Goal: Use online tool/utility

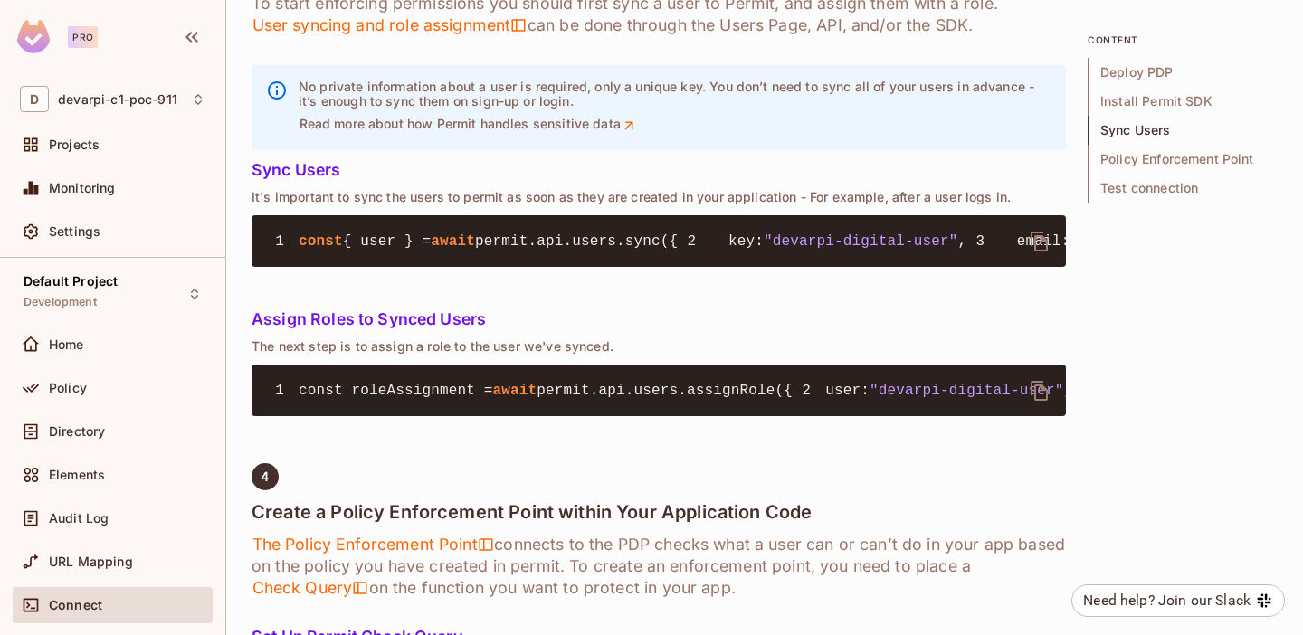
scroll to position [1825, 0]
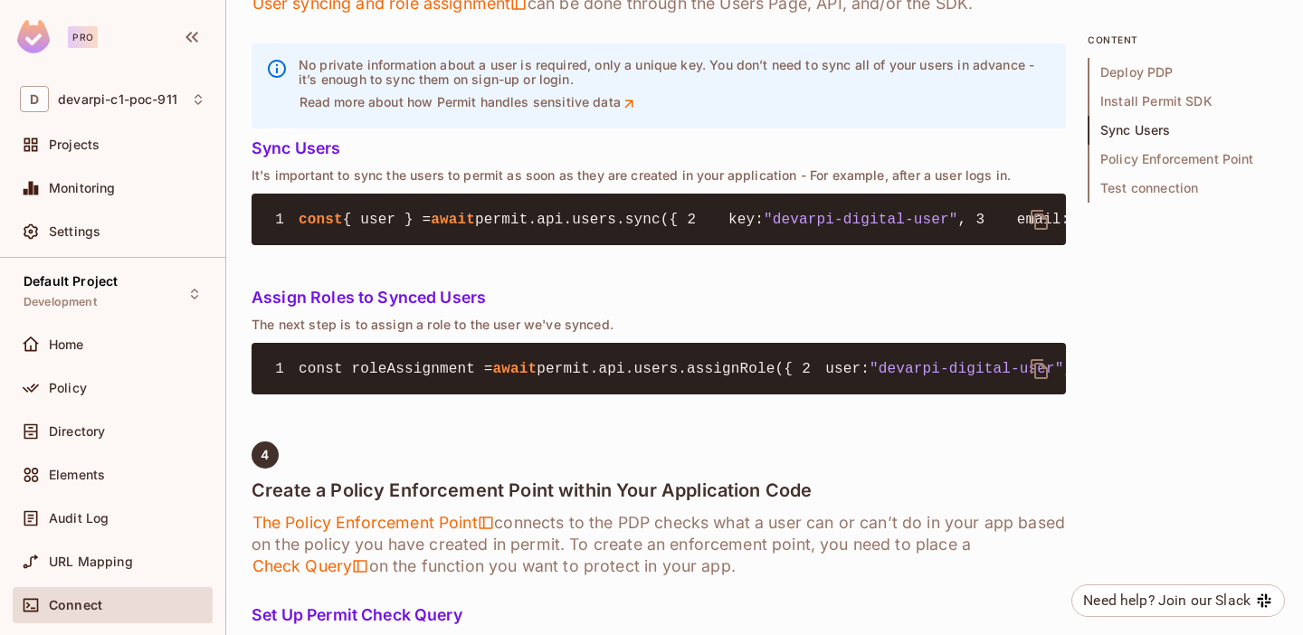
click at [326, 245] on pre "1 const { user } = await permit.api.users.sync({ 2 key : "devarpi-digital-user"…" at bounding box center [659, 220] width 815 height 52
drag, startPoint x: 298, startPoint y: 411, endPoint x: 324, endPoint y: 515, distance: 107.4
click at [324, 228] on code "1 const { user } = await permit.api.users.sync({ 2 key : "devarpi-digital-user"…" at bounding box center [1083, 220] width 1635 height 16
click at [1047, 230] on icon "delete" at bounding box center [1039, 220] width 17 height 20
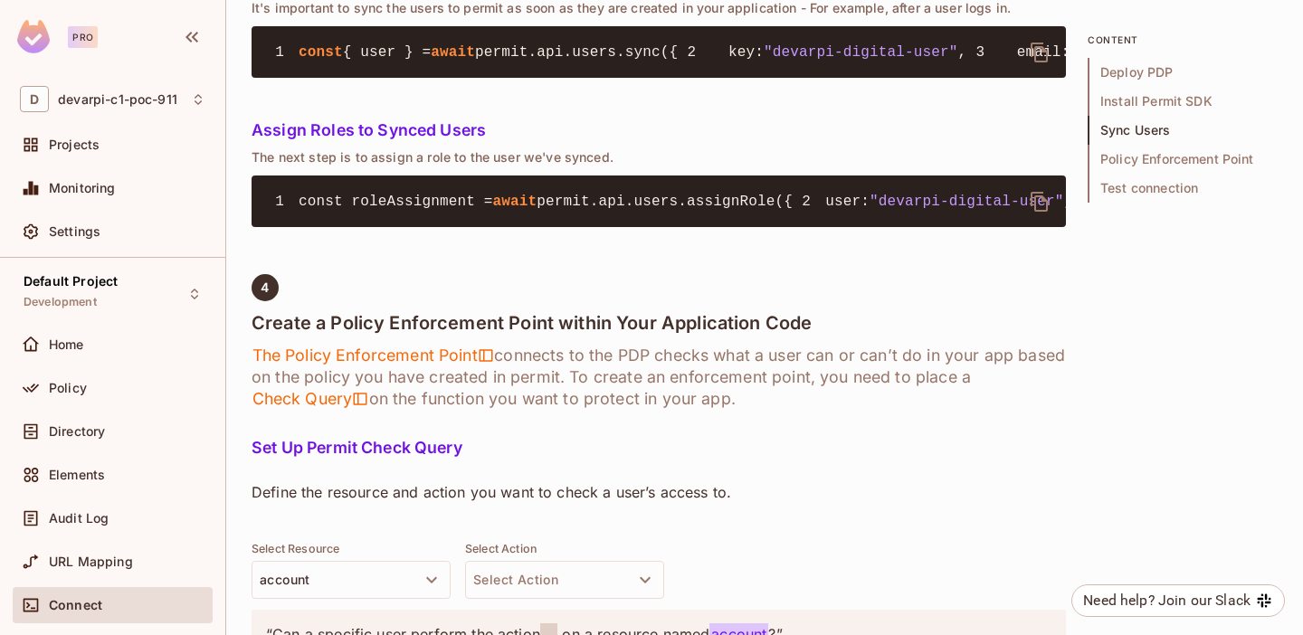
scroll to position [2058, 0]
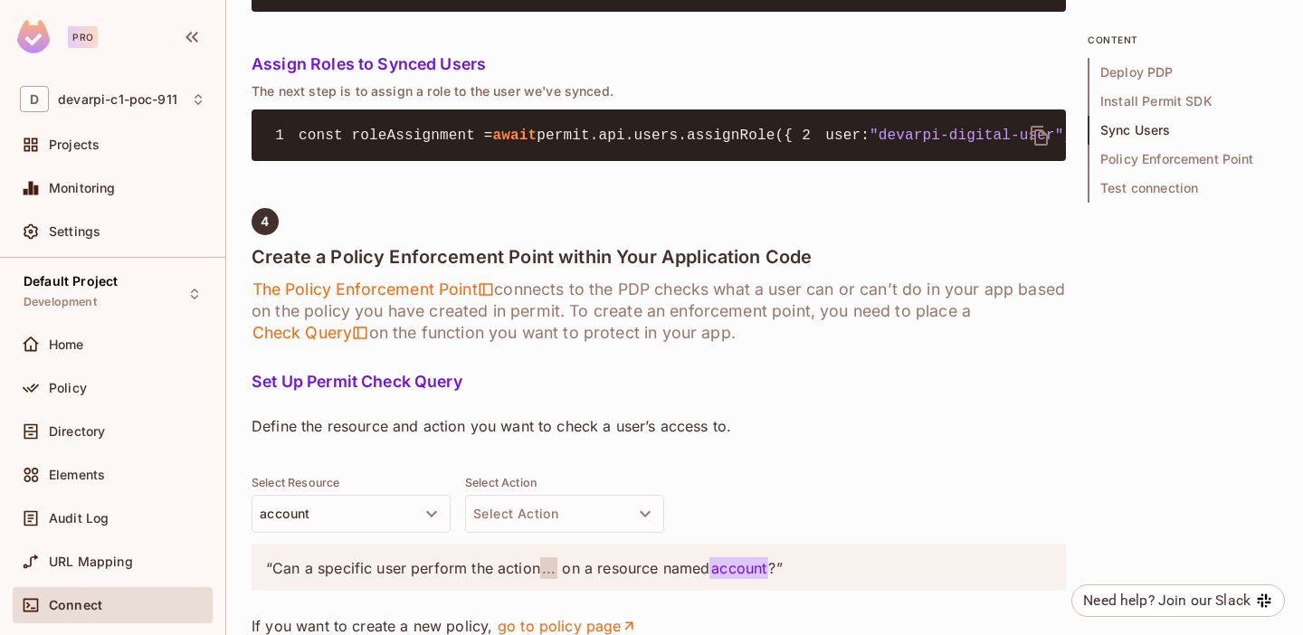
click at [1043, 146] on icon "delete" at bounding box center [1039, 136] width 17 height 20
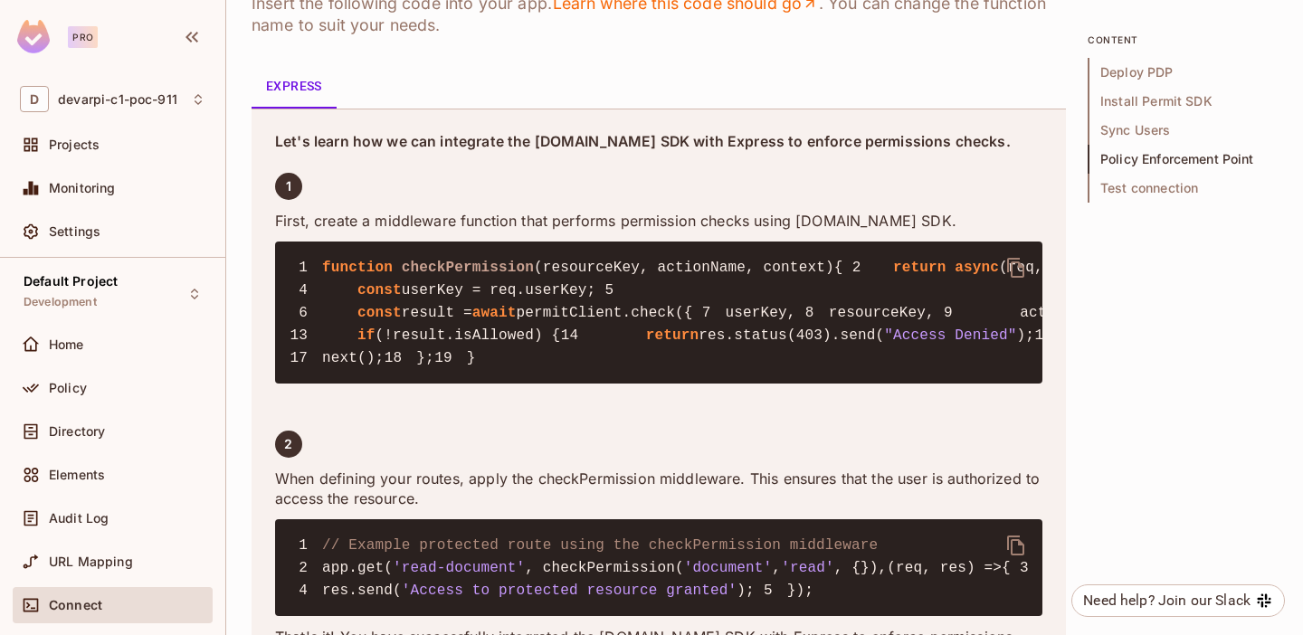
scroll to position [2795, 0]
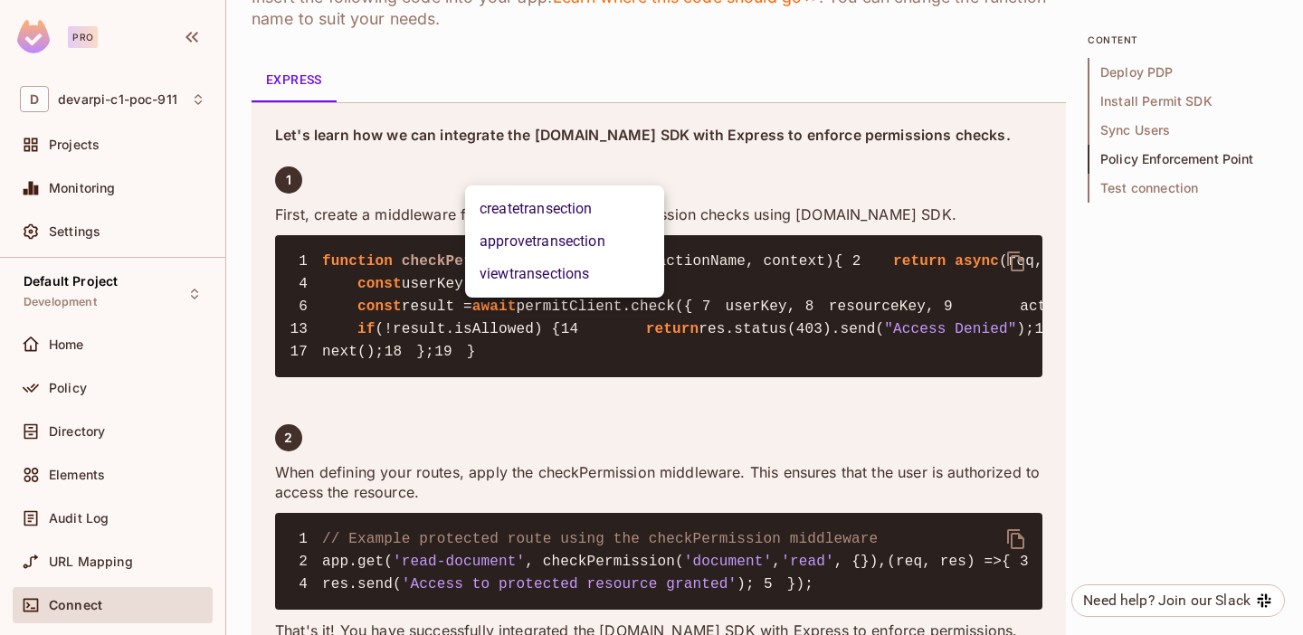
click at [582, 206] on li "createtransection" at bounding box center [564, 209] width 199 height 33
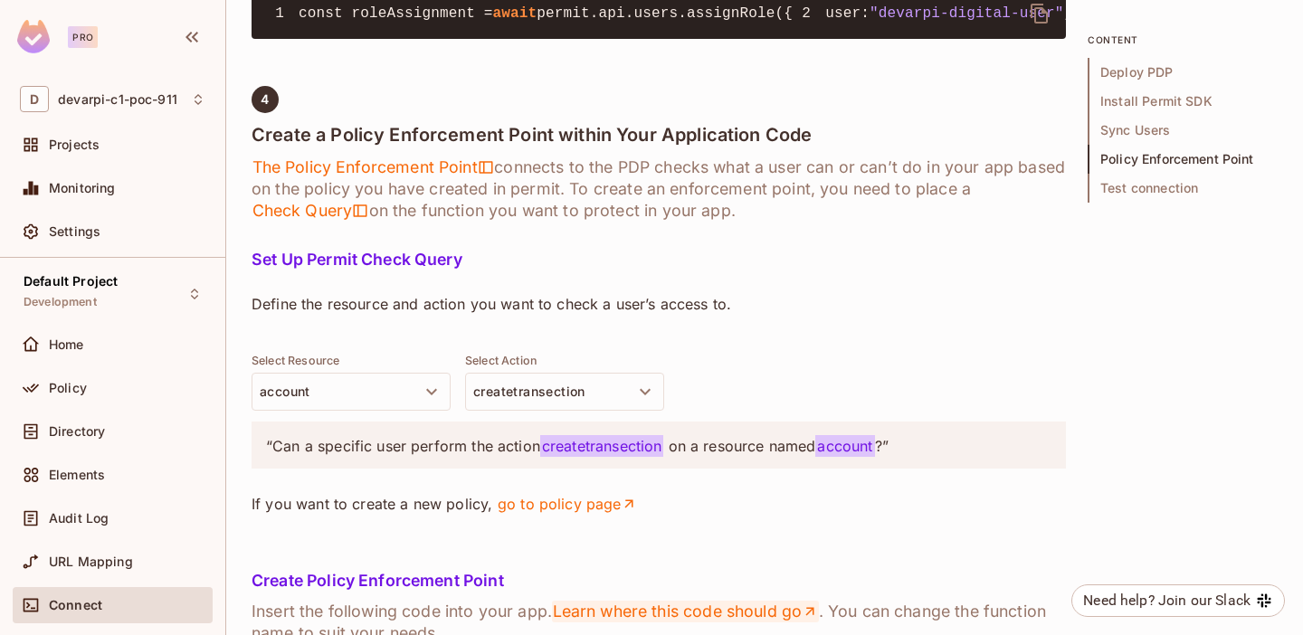
scroll to position [2175, 0]
